Goal: Task Accomplishment & Management: Use online tool/utility

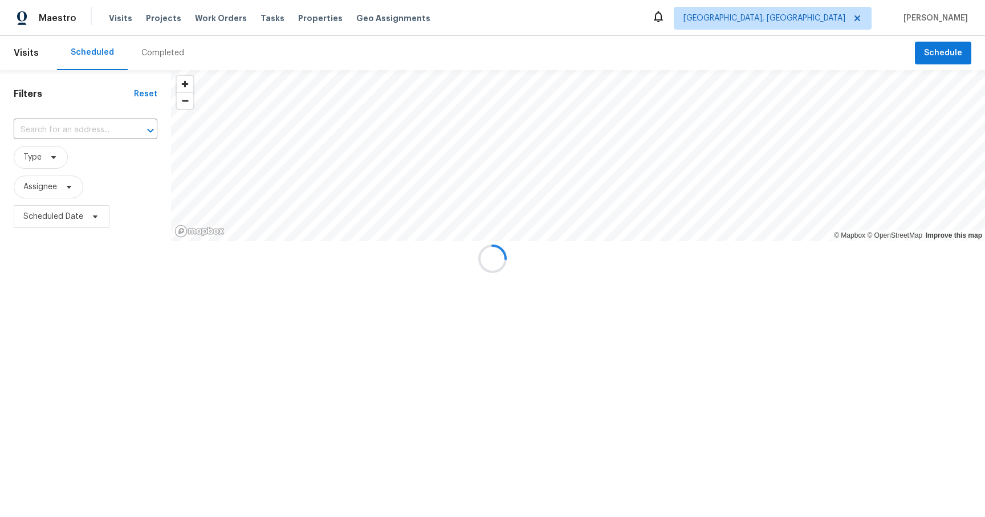
click at [264, 18] on div at bounding box center [492, 258] width 985 height 517
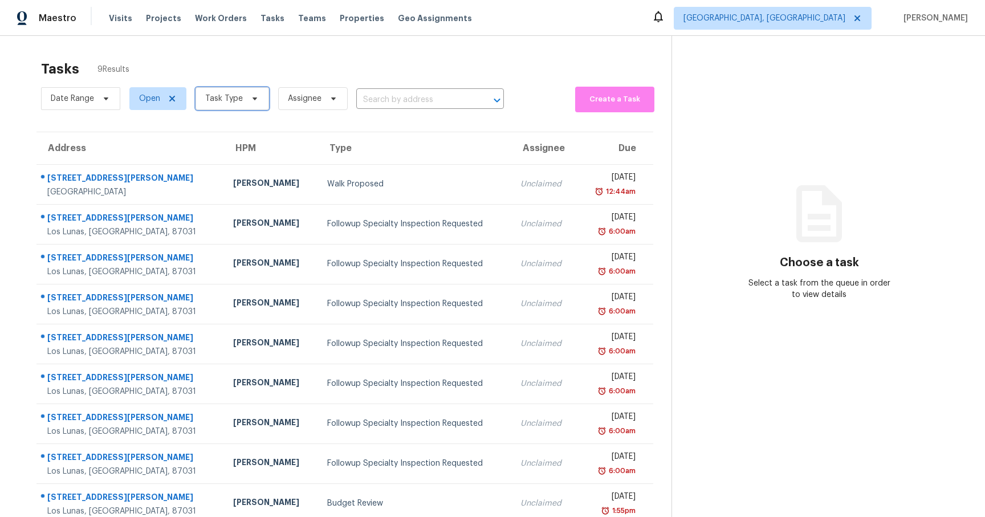
click at [230, 95] on span "Task Type" at bounding box center [224, 98] width 38 height 11
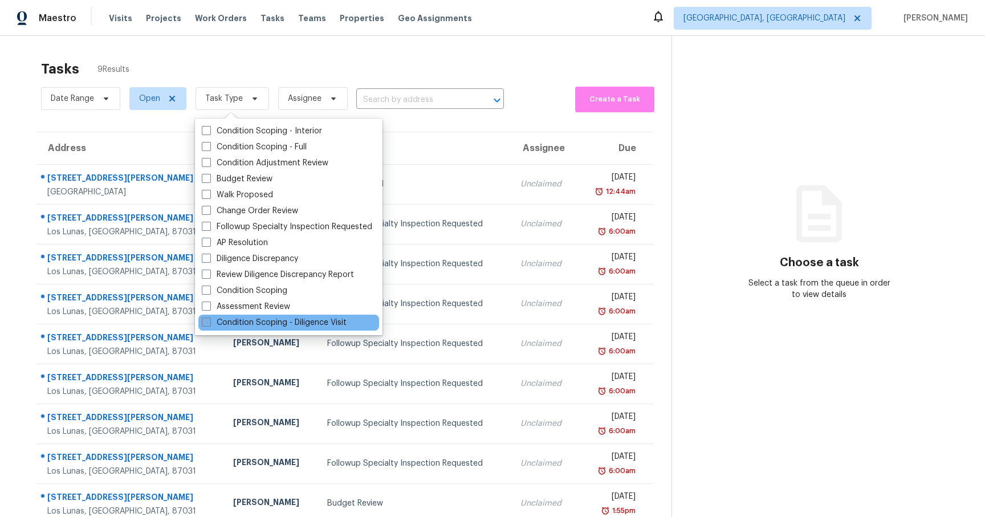
click at [228, 318] on label "Condition Scoping - Diligence Visit" at bounding box center [274, 322] width 145 height 11
click at [209, 318] on input "Condition Scoping - Diligence Visit" at bounding box center [205, 320] width 7 height 7
checkbox input "true"
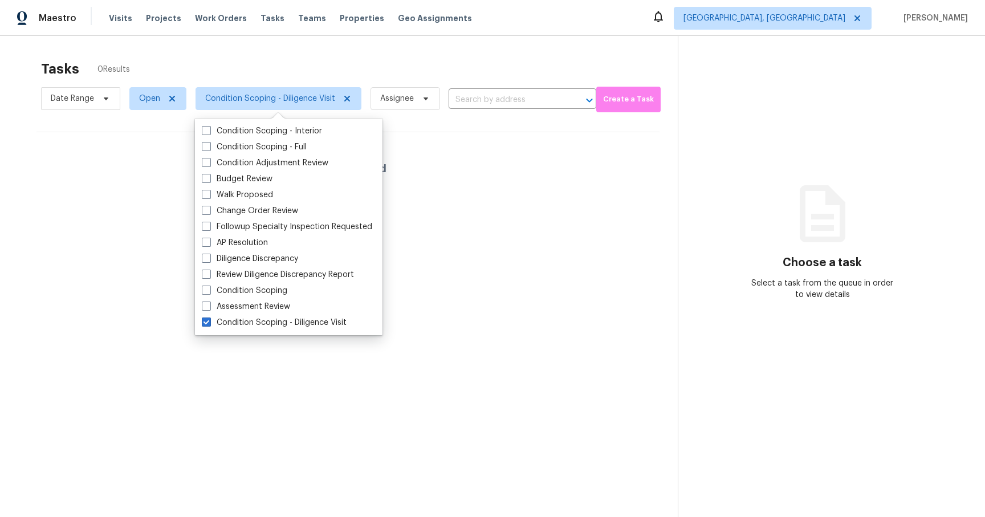
click at [713, 189] on section "Choose a task Select a task from the queue in order to view details" at bounding box center [822, 294] width 289 height 517
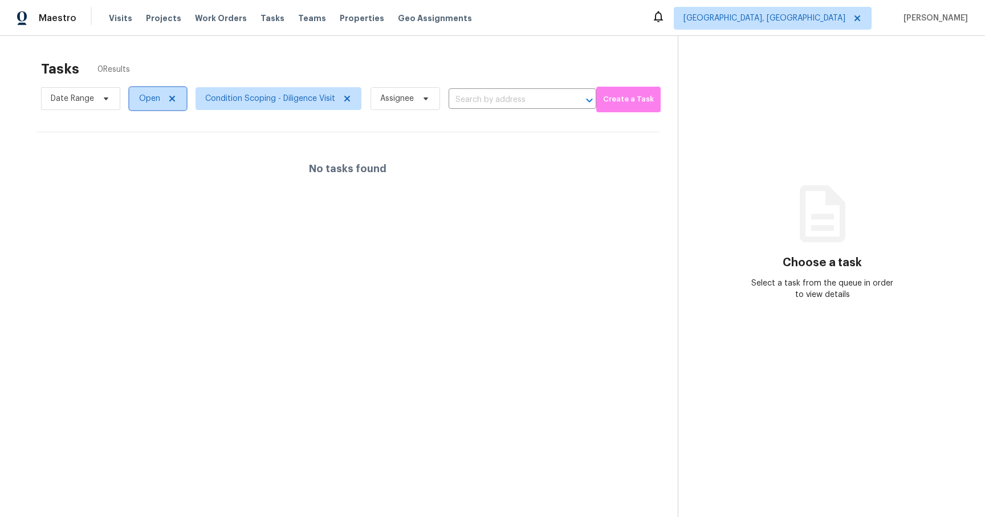
click at [174, 96] on icon at bounding box center [172, 99] width 6 height 6
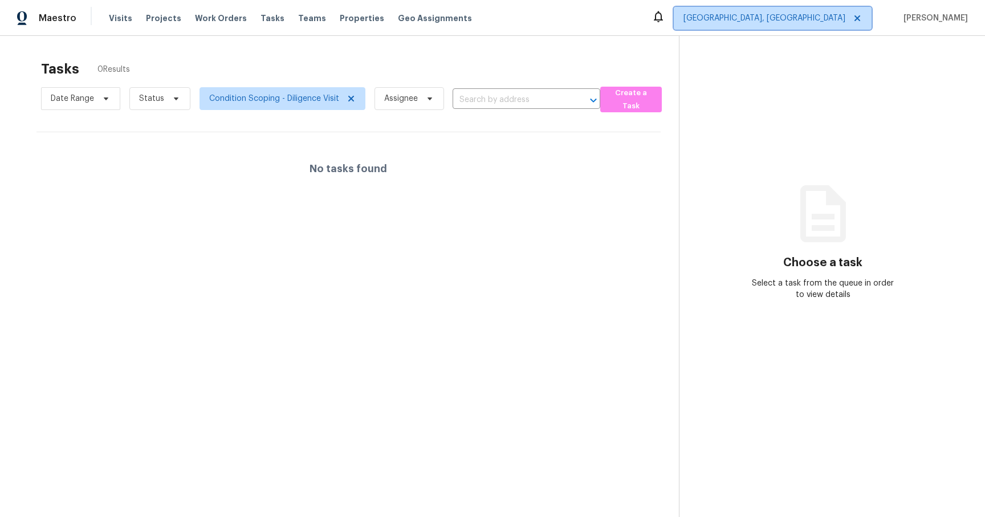
click at [835, 19] on span "Albuquerque, NM" at bounding box center [765, 18] width 162 height 11
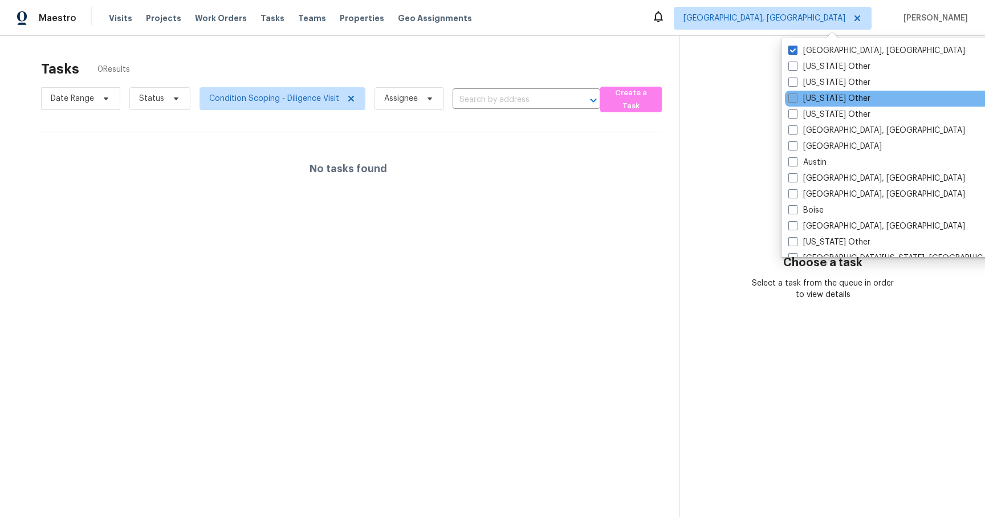
click at [795, 100] on span at bounding box center [793, 98] width 9 height 9
click at [795, 100] on input "Arizona Other" at bounding box center [792, 96] width 7 height 7
checkbox input "true"
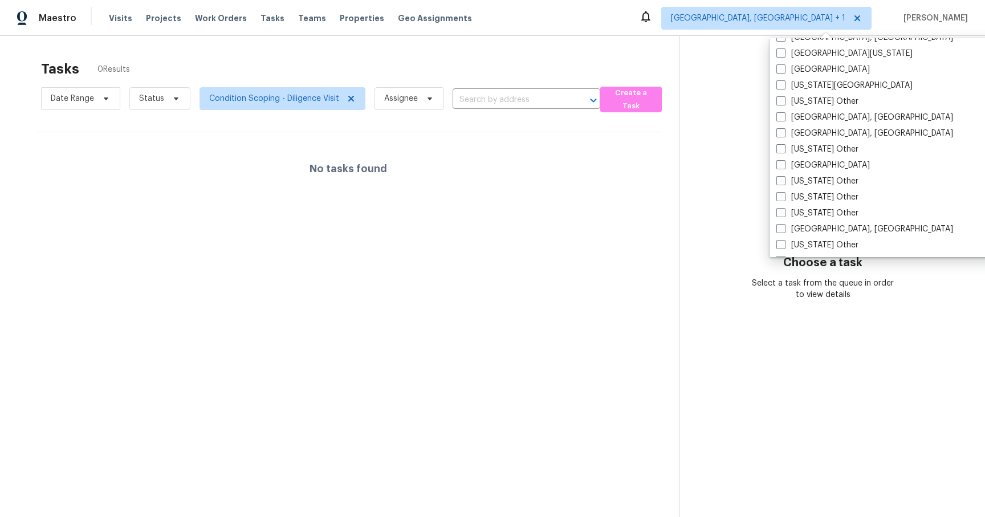
scroll to position [1, 0]
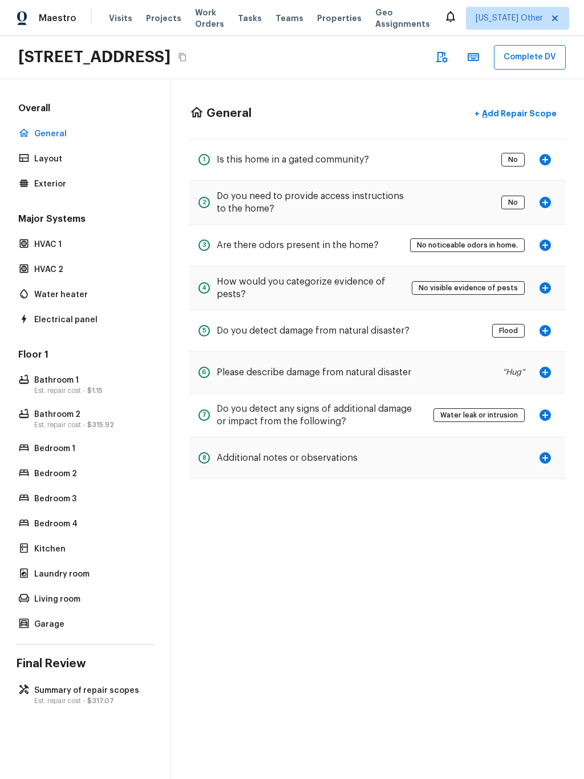
click at [65, 517] on p "Summary of repair scopes" at bounding box center [90, 690] width 113 height 11
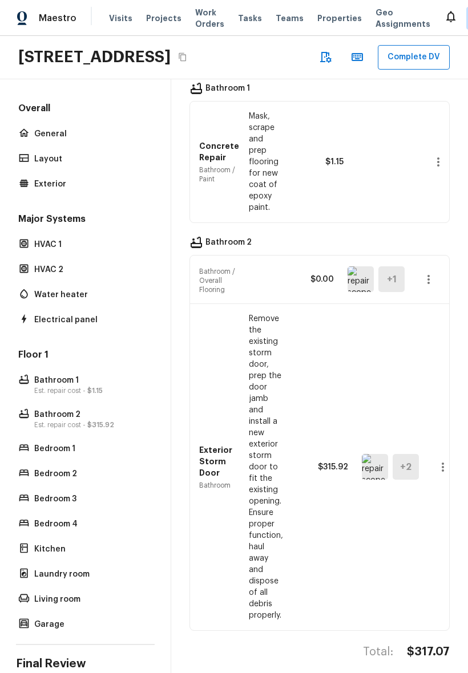
scroll to position [152, 0]
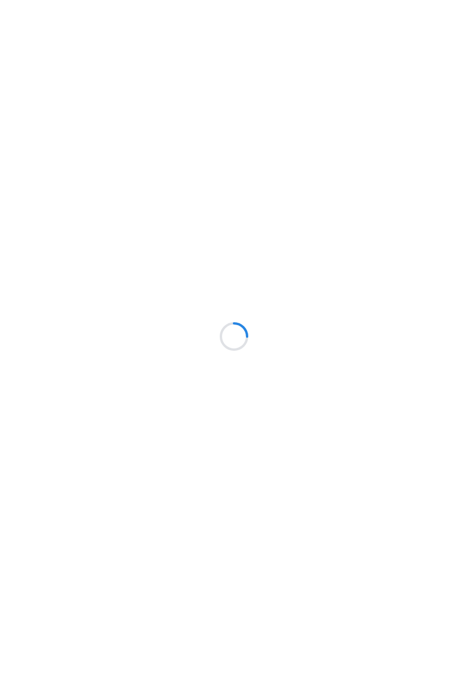
click at [117, 525] on div at bounding box center [234, 336] width 468 height 673
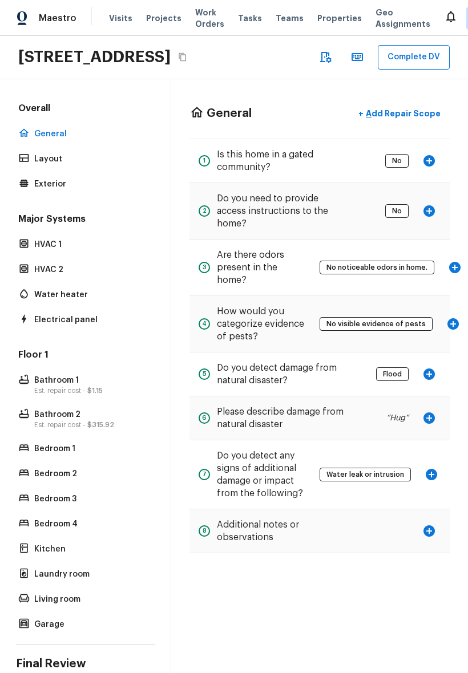
scroll to position [58, 0]
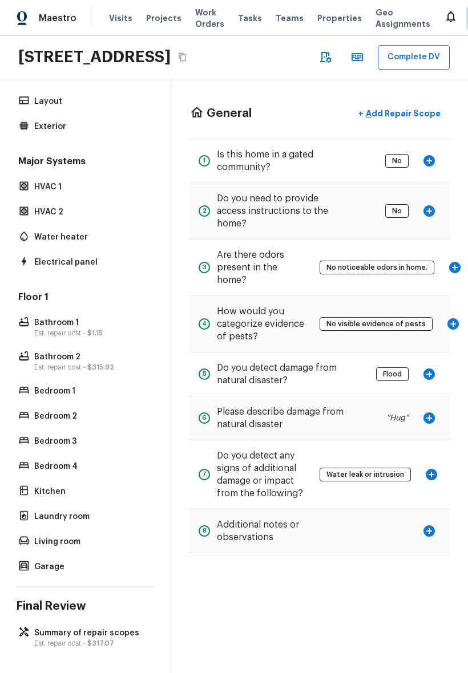
click at [60, 639] on p "Summary of repair scopes" at bounding box center [90, 632] width 113 height 11
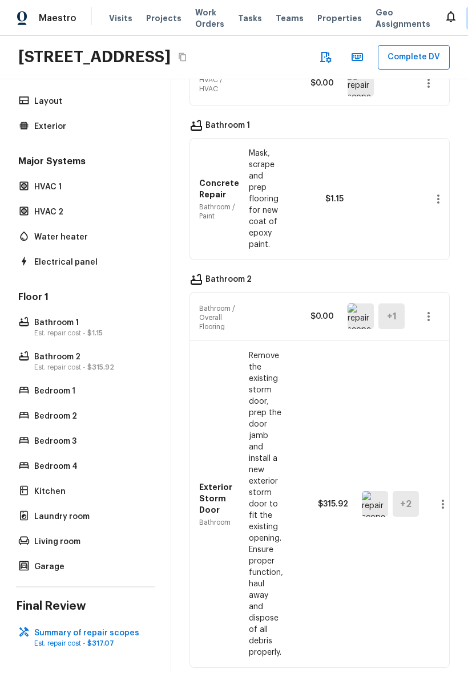
scroll to position [219, 0]
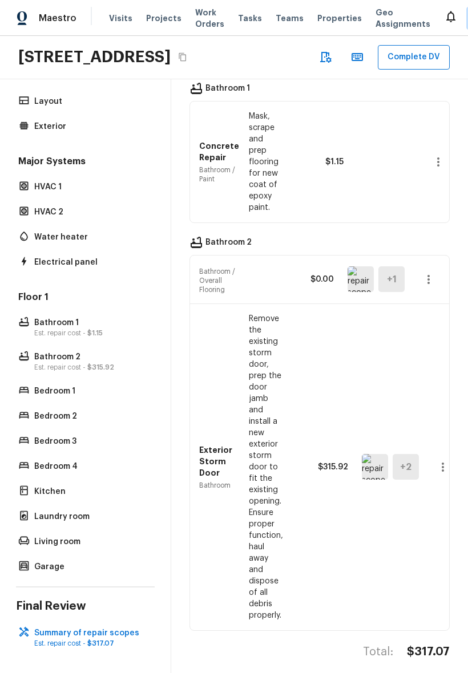
click at [67, 245] on div "Water heater" at bounding box center [85, 237] width 139 height 16
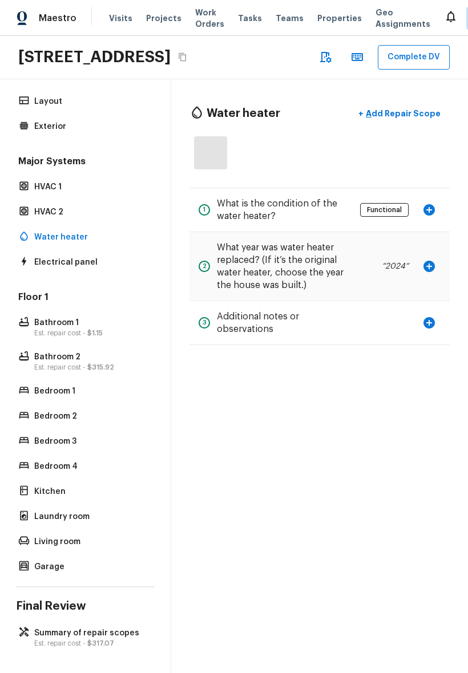
scroll to position [0, 0]
click at [37, 338] on p "Est. repair cost - $1.15" at bounding box center [90, 332] width 113 height 9
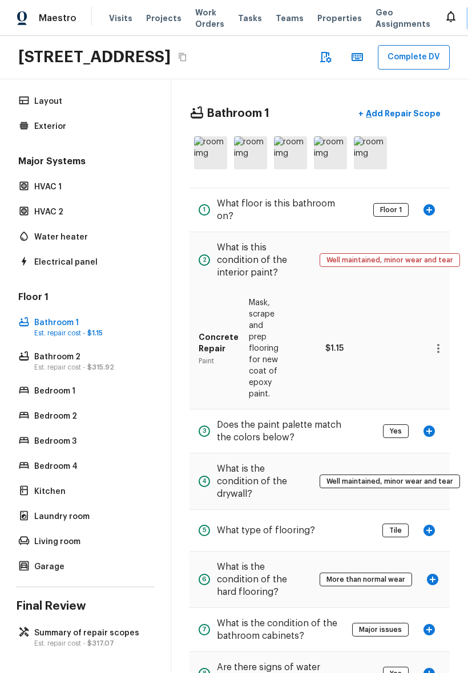
click at [273, 338] on p "Mask, scrape and prep flooring for new coat of epoxy paint." at bounding box center [264, 348] width 30 height 103
click at [289, 360] on div "Concrete Repair Paint Mask, scrape and prep flooring for new coat of epoxy pain…" at bounding box center [319, 348] width 242 height 121
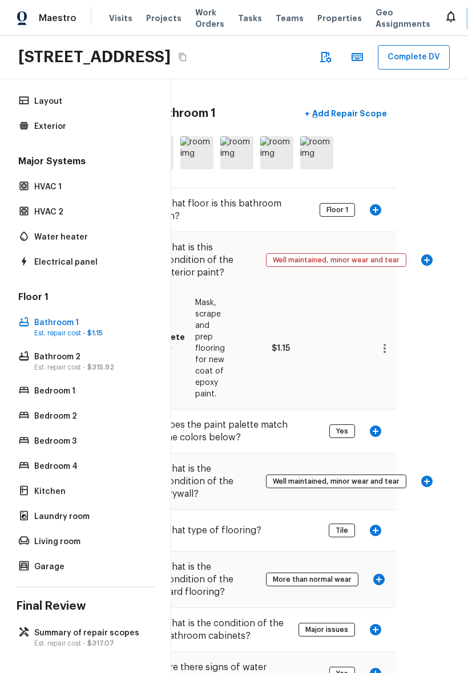
click at [423, 267] on icon "button" at bounding box center [427, 260] width 14 height 14
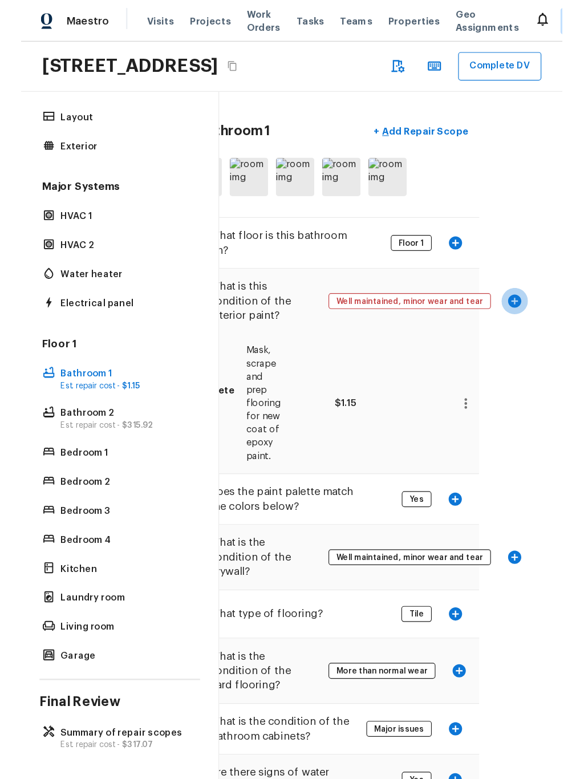
scroll to position [0, 0]
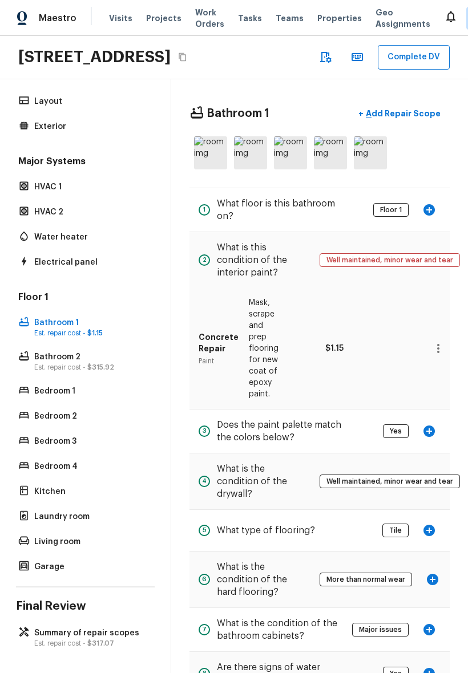
click at [400, 119] on p "Add Repair Scope" at bounding box center [401, 113] width 77 height 11
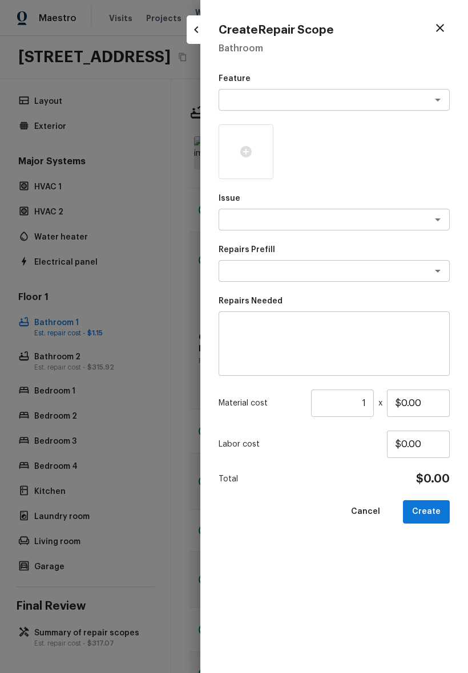
click at [188, 31] on button "button" at bounding box center [195, 29] width 19 height 19
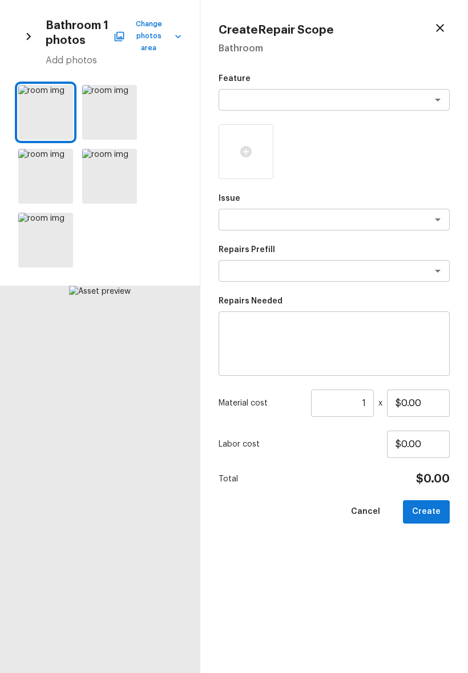
click at [435, 28] on icon "button" at bounding box center [440, 28] width 14 height 14
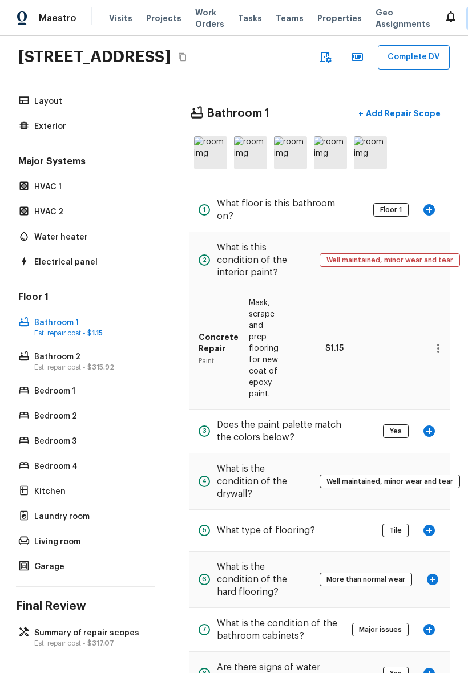
click at [79, 639] on p "Summary of repair scopes" at bounding box center [90, 632] width 113 height 11
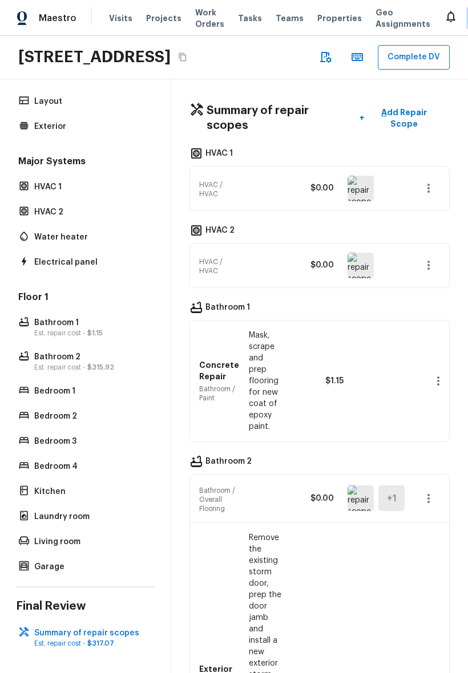
click at [418, 129] on p "Add Repair Scope" at bounding box center [402, 118] width 76 height 23
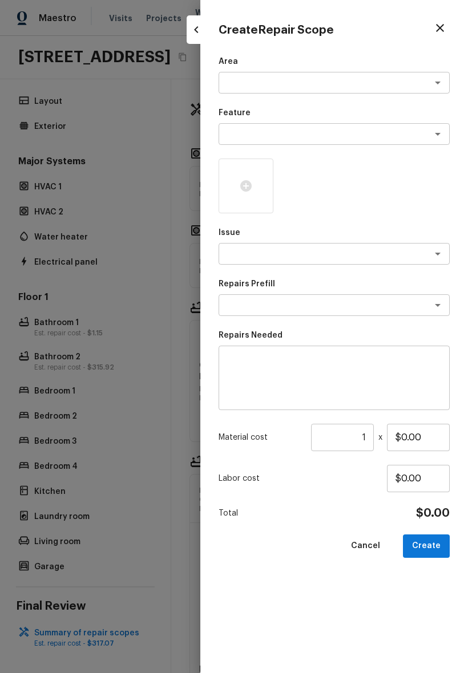
click at [196, 26] on icon "button" at bounding box center [196, 30] width 14 height 14
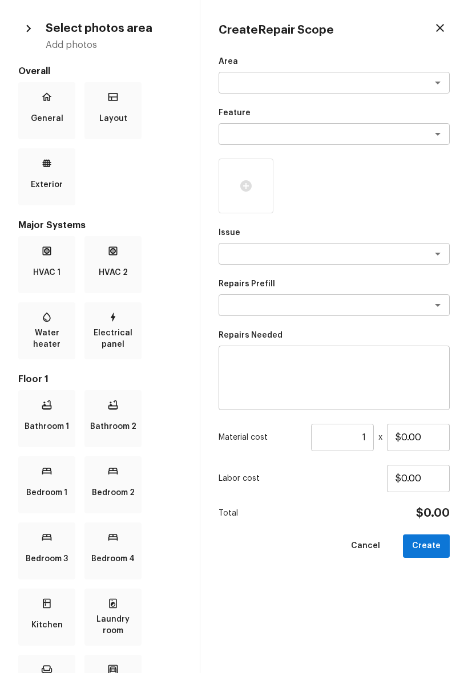
click at [30, 35] on icon "button" at bounding box center [28, 28] width 15 height 15
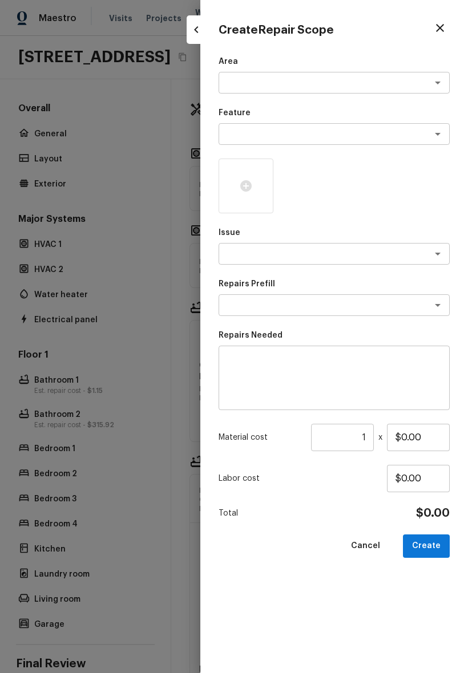
click at [65, 318] on div at bounding box center [234, 336] width 468 height 673
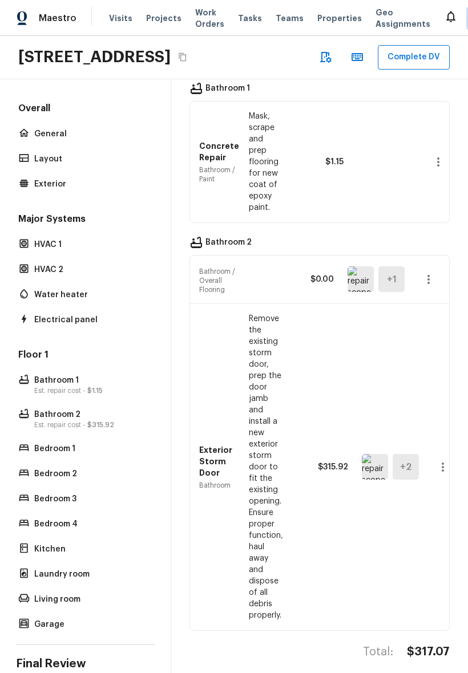
scroll to position [217, 0]
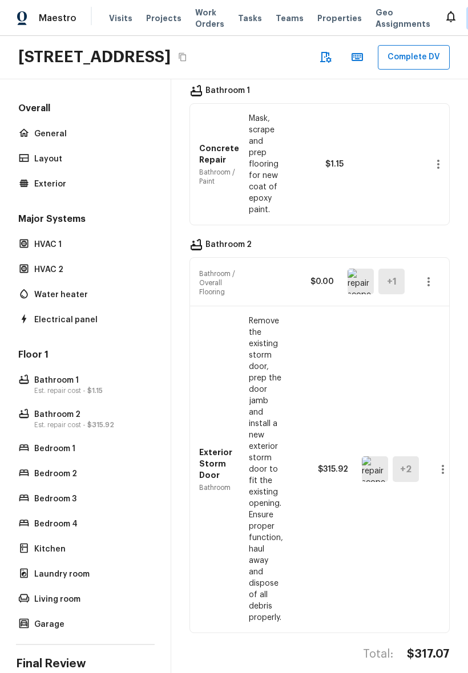
click at [60, 301] on p "Water heater" at bounding box center [90, 294] width 113 height 11
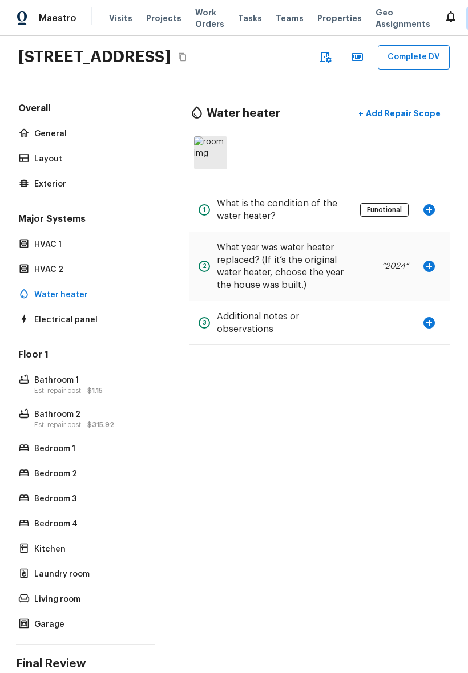
click at [48, 328] on div "Electrical panel" at bounding box center [85, 320] width 139 height 16
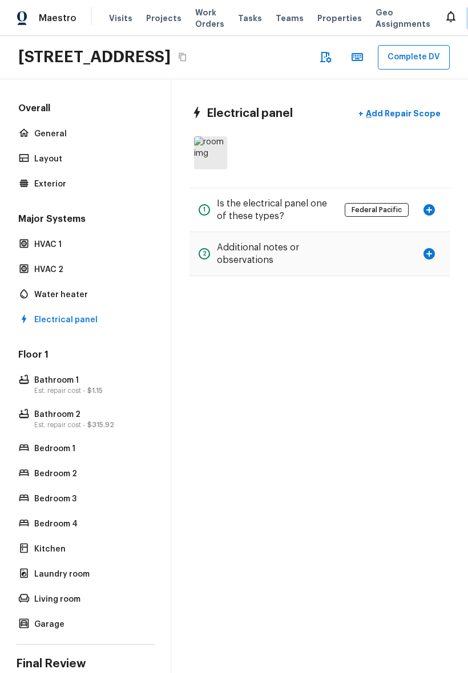
click at [72, 275] on p "HVAC 2" at bounding box center [90, 269] width 113 height 11
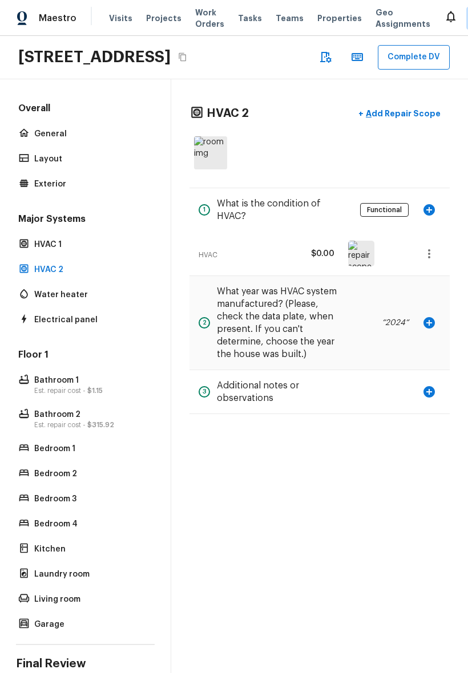
click at [63, 420] on p "Bathroom 2" at bounding box center [90, 414] width 113 height 11
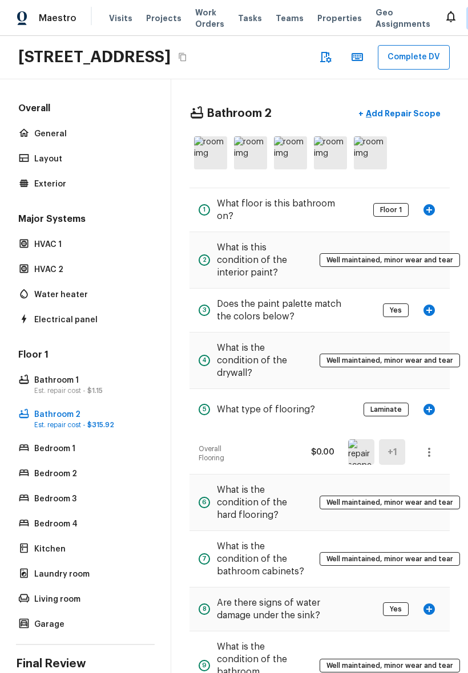
scroll to position [58, 0]
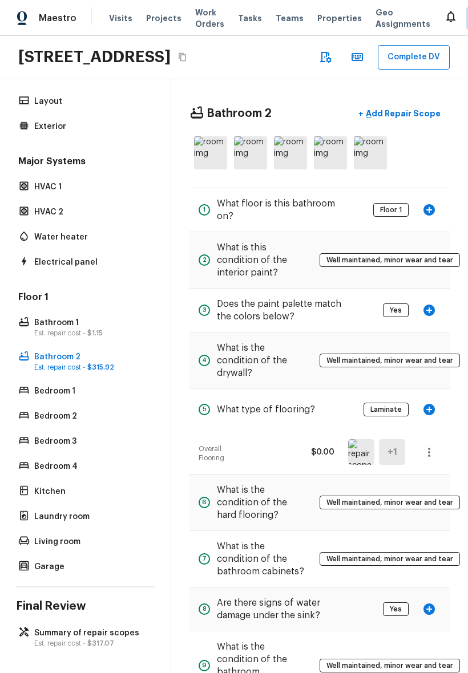
click at [42, 639] on p "Summary of repair scopes" at bounding box center [90, 632] width 113 height 11
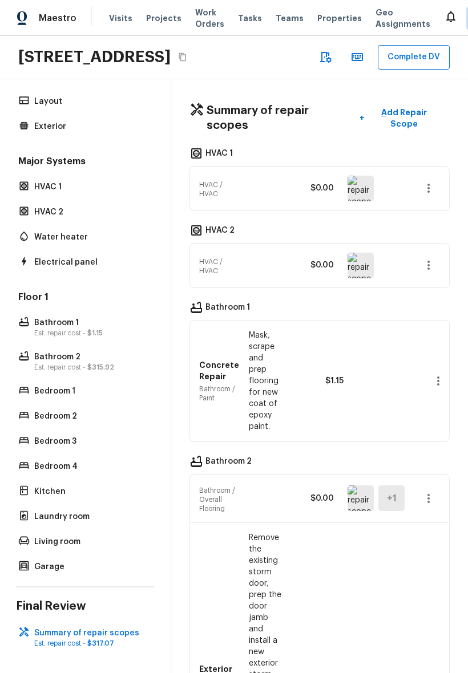
click at [404, 134] on button "+ Add Repair Scope" at bounding box center [399, 118] width 99 height 32
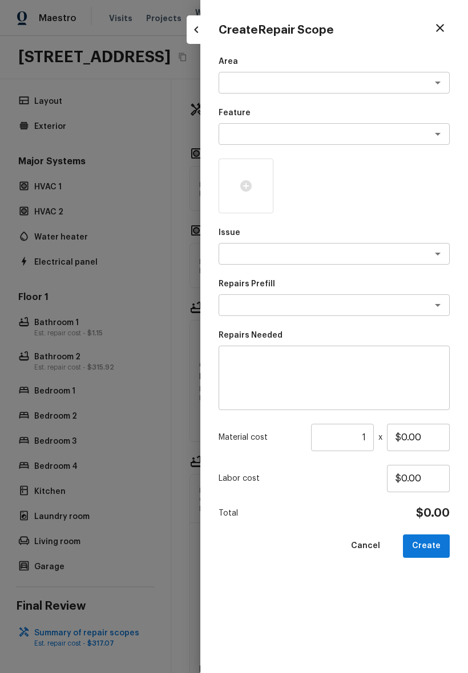
click at [191, 35] on icon "button" at bounding box center [196, 30] width 14 height 14
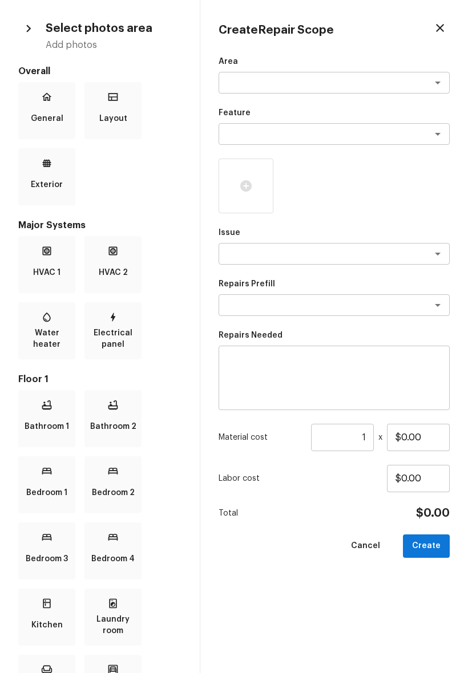
click at [445, 27] on icon "button" at bounding box center [440, 28] width 14 height 14
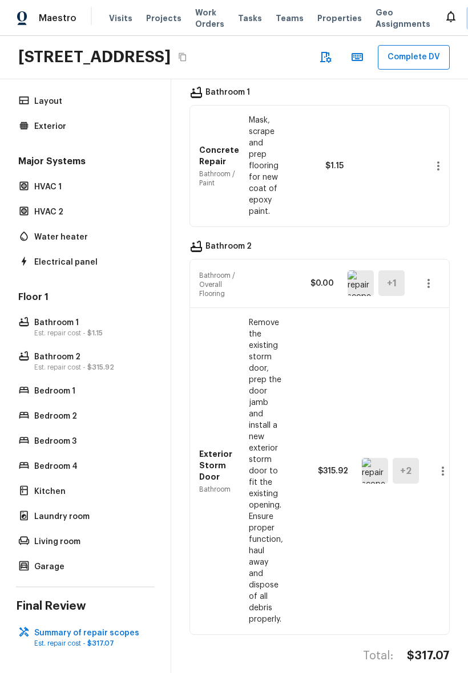
scroll to position [217, 0]
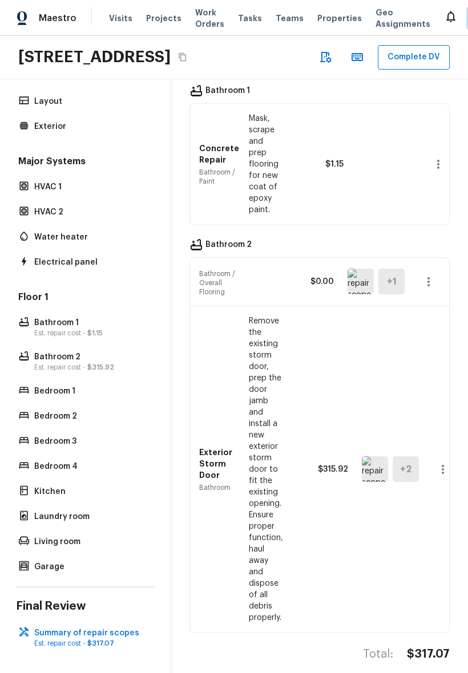
click at [69, 363] on p "Bathroom 2" at bounding box center [90, 356] width 113 height 11
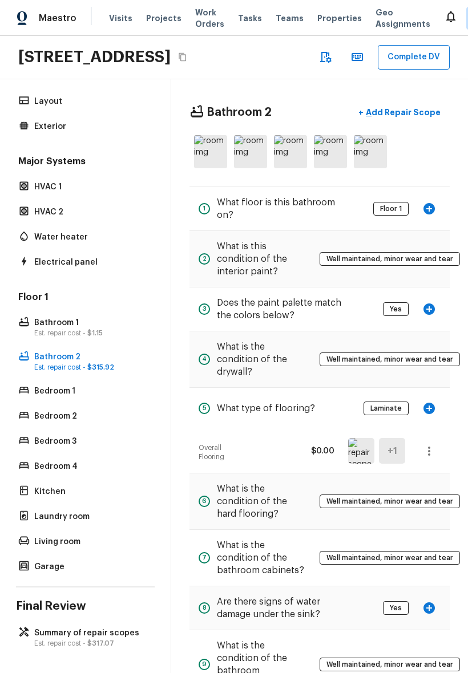
scroll to position [1, 19]
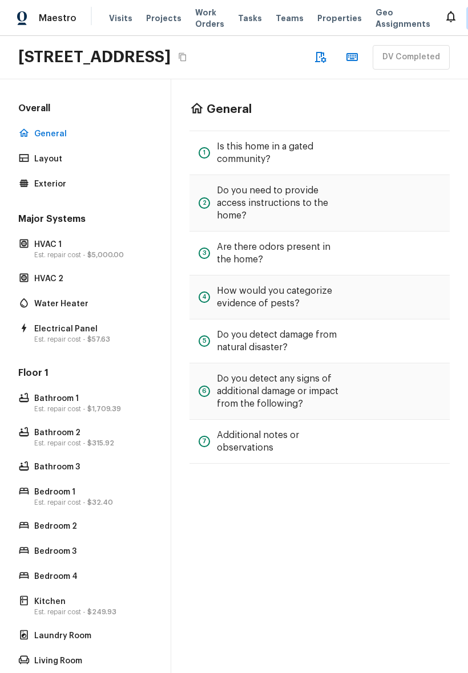
click at [83, 346] on div "Electrical Panel Est. repair cost - $57.63" at bounding box center [85, 333] width 139 height 25
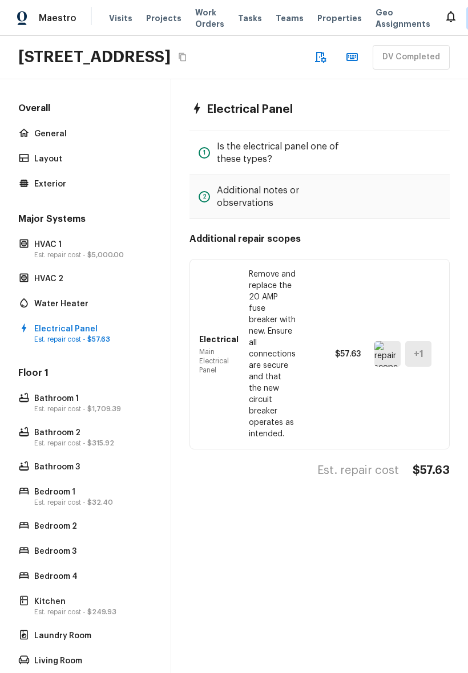
click at [88, 450] on div "Bathroom 2 Est. repair cost - $315.92" at bounding box center [85, 437] width 139 height 25
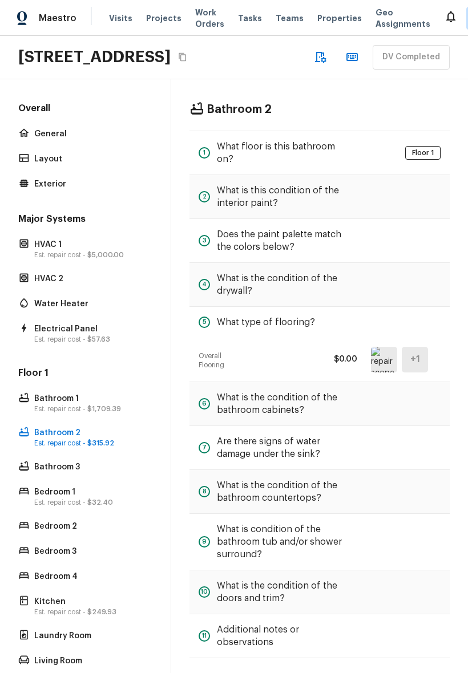
click at [96, 506] on span "$32.40" at bounding box center [100, 502] width 26 height 7
